Goal: Task Accomplishment & Management: Manage account settings

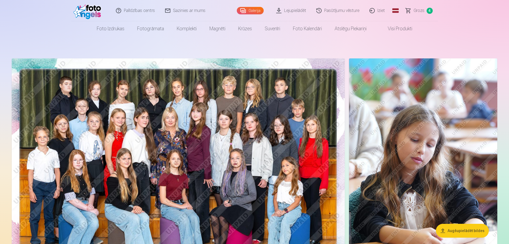
click at [379, 9] on link "Iziet" at bounding box center [378, 10] width 26 height 21
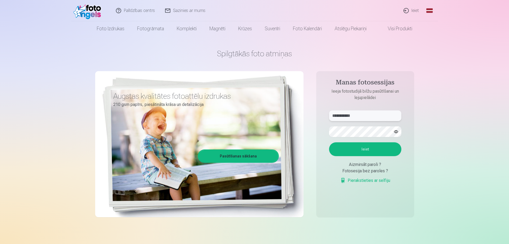
click at [359, 116] on input "**********" at bounding box center [365, 116] width 72 height 11
type input "**********"
click at [369, 147] on button "Ieiet" at bounding box center [365, 150] width 72 height 14
